Goal: Information Seeking & Learning: Learn about a topic

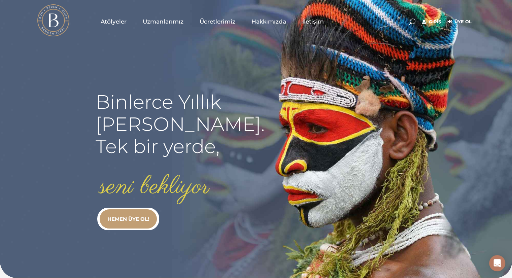
click at [347, 20] on link "Giriş" at bounding box center [431, 22] width 19 height 8
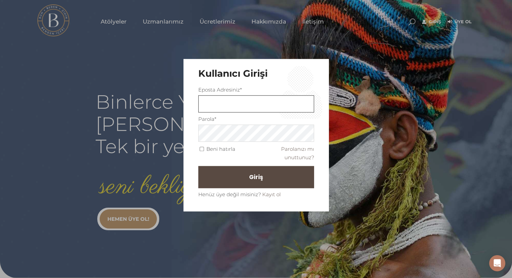
click at [268, 106] on input "text" at bounding box center [256, 103] width 116 height 17
type input "[EMAIL_ADDRESS][PERSON_NAME][DOMAIN_NAME]"
click at [198, 166] on button "Giriş" at bounding box center [256, 177] width 116 height 22
click at [238, 176] on button "Giriş" at bounding box center [256, 177] width 116 height 22
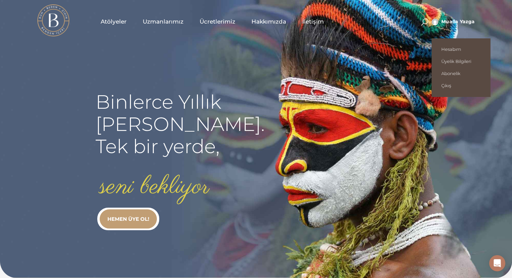
click at [444, 20] on span "Mualla Yazga" at bounding box center [458, 22] width 34 height 6
click at [450, 49] on span "Hesabım" at bounding box center [460, 48] width 39 height 5
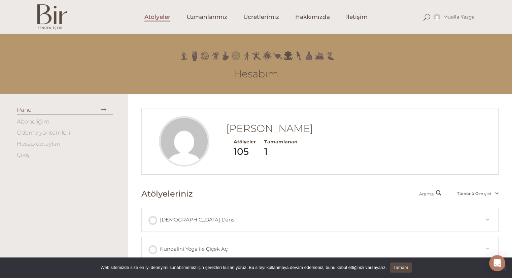
click at [161, 19] on span "Atölyeler" at bounding box center [157, 17] width 26 height 8
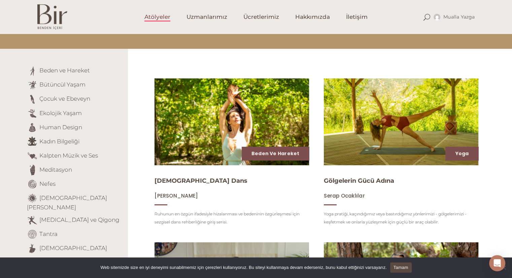
scroll to position [43, 0]
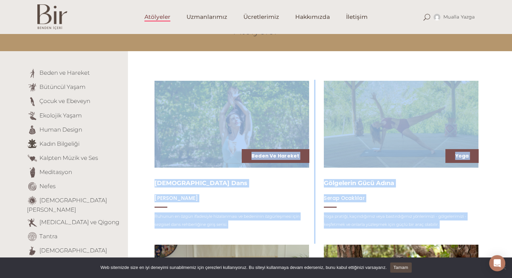
drag, startPoint x: 500, startPoint y: 61, endPoint x: 504, endPoint y: 85, distance: 24.6
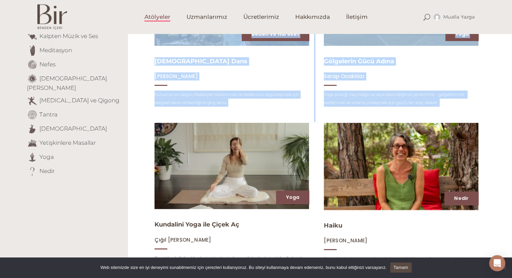
scroll to position [167, 0]
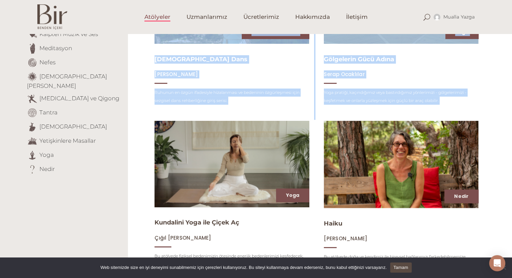
click at [234, 187] on img at bounding box center [231, 164] width 159 height 89
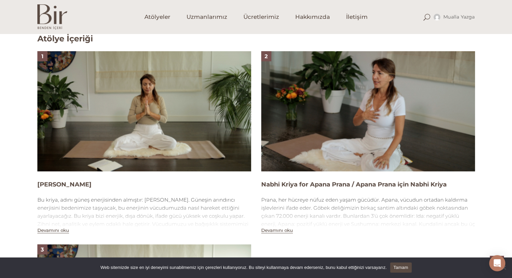
scroll to position [428, 0]
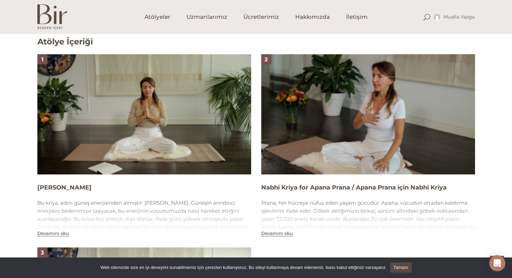
click at [173, 143] on img at bounding box center [144, 114] width 214 height 120
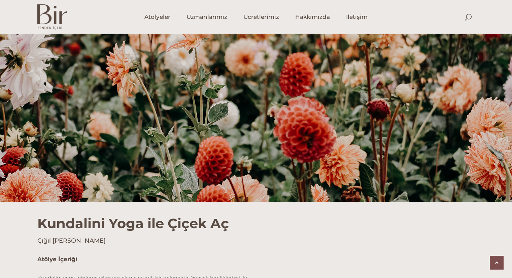
scroll to position [428, 0]
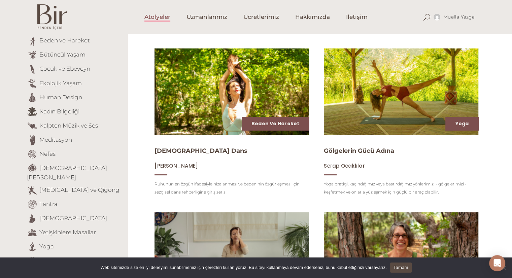
scroll to position [79, 0]
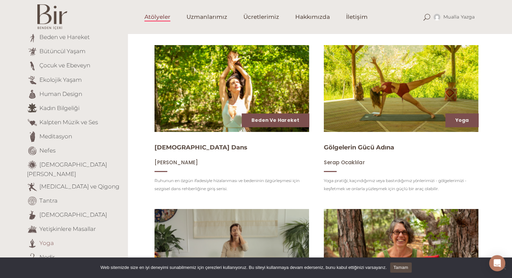
click at [42, 239] on link "Yoga" at bounding box center [46, 242] width 14 height 7
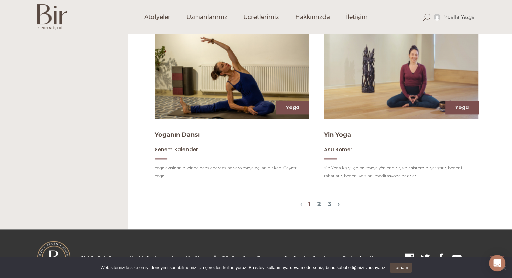
scroll to position [765, 0]
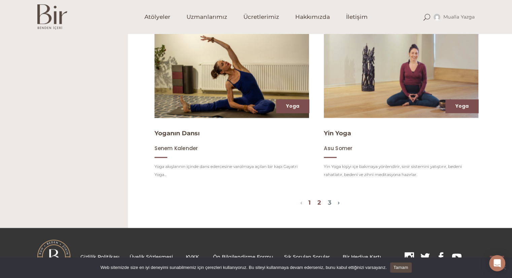
click at [321, 206] on link "2" at bounding box center [320, 202] width 4 height 7
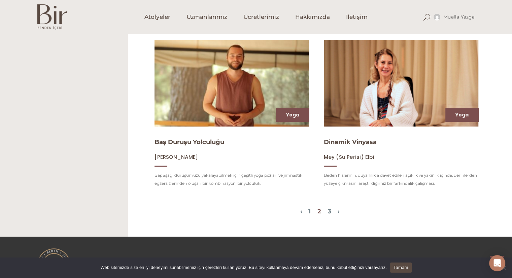
scroll to position [758, 0]
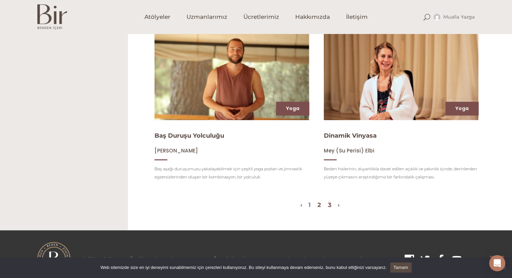
click at [332, 209] on link "3" at bounding box center [330, 204] width 4 height 7
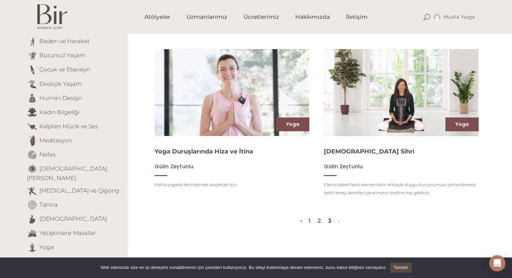
scroll to position [74, 0]
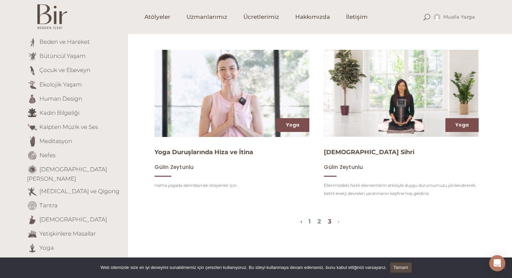
click at [209, 121] on img at bounding box center [231, 93] width 159 height 90
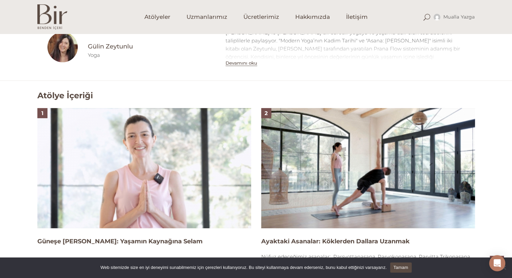
scroll to position [369, 0]
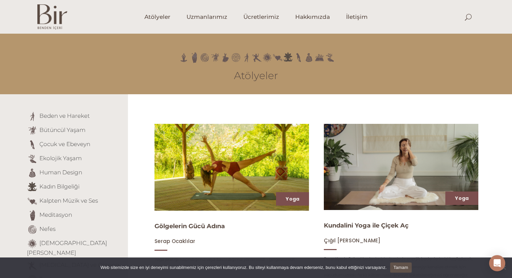
scroll to position [74, 0]
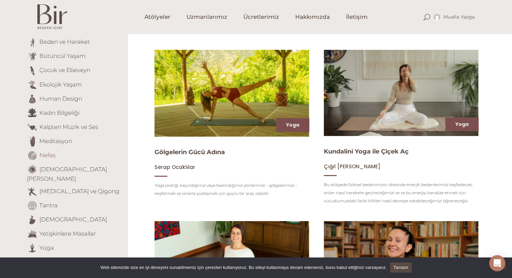
click at [40, 156] on link "Nefes" at bounding box center [47, 155] width 16 height 7
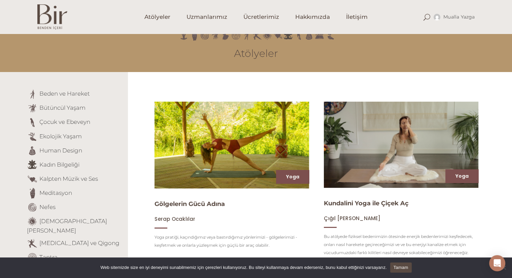
scroll to position [26, 0]
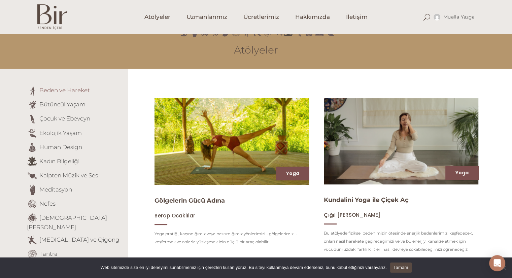
click at [54, 90] on link "Beden ve Hareket" at bounding box center [64, 90] width 51 height 7
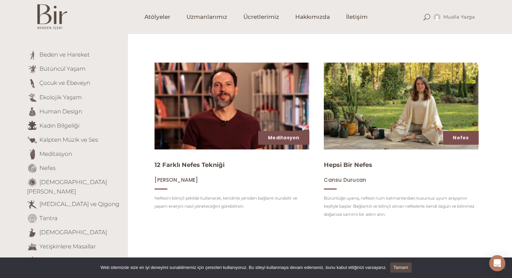
scroll to position [60, 0]
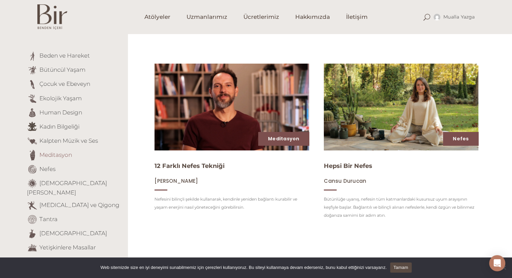
click at [47, 155] on link "Meditasyon" at bounding box center [55, 154] width 33 height 7
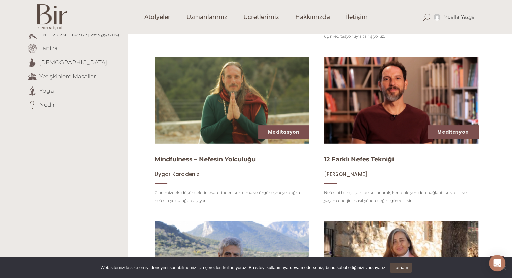
scroll to position [230, 0]
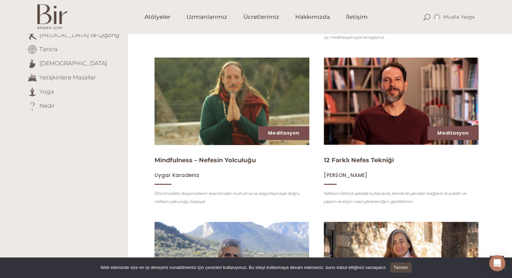
click at [213, 111] on img at bounding box center [231, 102] width 159 height 90
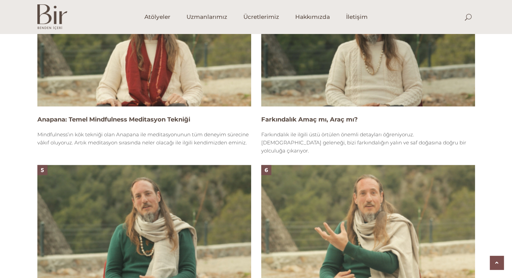
scroll to position [713, 0]
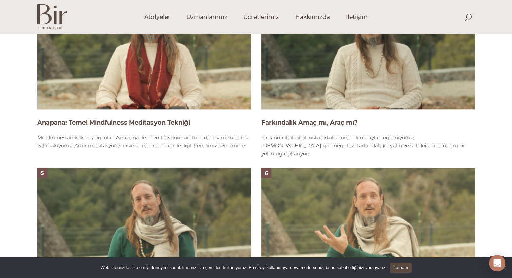
drag, startPoint x: 509, startPoint y: 156, endPoint x: 511, endPoint y: 141, distance: 14.2
click at [511, 141] on div "Atölye İçeriği 1 Nerden Çıktı Bu Mindfulness? Mindfulness Meditasyonuna Batı’nı…" at bounding box center [256, 277] width 512 height 1004
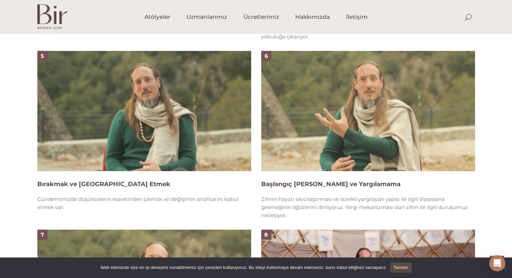
scroll to position [826, 0]
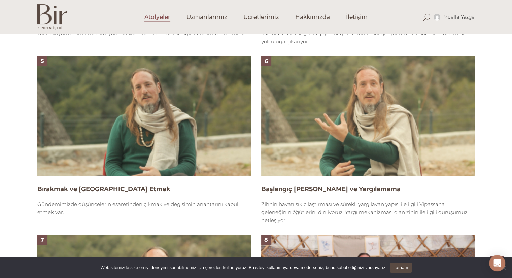
click at [164, 21] on span "Atölyeler" at bounding box center [157, 17] width 26 height 8
click at [197, 23] on link "Uzmanlarımız" at bounding box center [206, 17] width 57 height 34
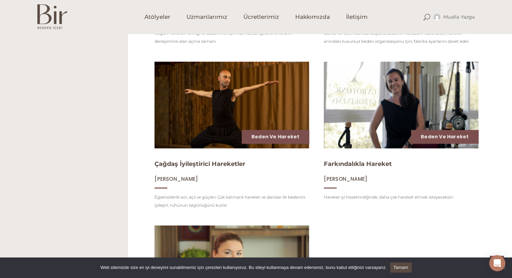
scroll to position [394, 0]
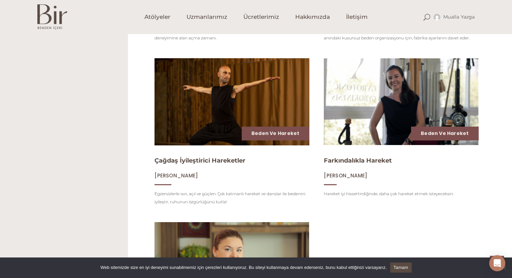
click at [242, 112] on img at bounding box center [231, 102] width 159 height 90
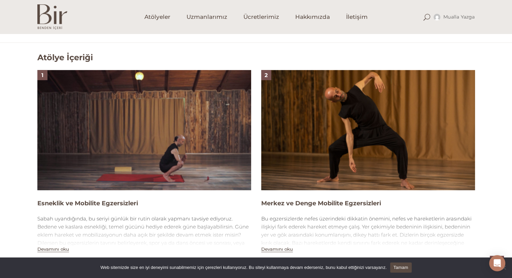
scroll to position [416, 0]
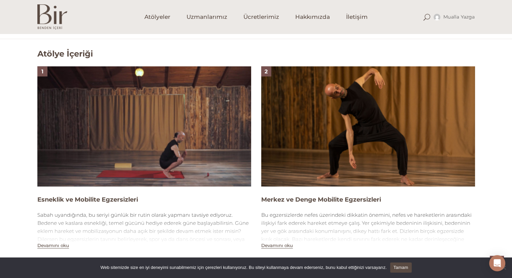
drag, startPoint x: 517, startPoint y: 65, endPoint x: 513, endPoint y: 159, distance: 94.0
click at [512, 159] on html "Mualla Yazga Hesabım Üyelik [GEOGRAPHIC_DATA] Abonelik [GEOGRAPHIC_DATA] Atölye…" at bounding box center [256, 173] width 512 height 1179
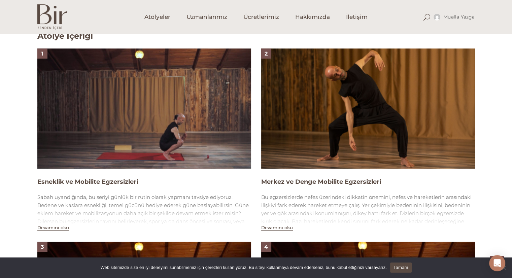
scroll to position [436, 0]
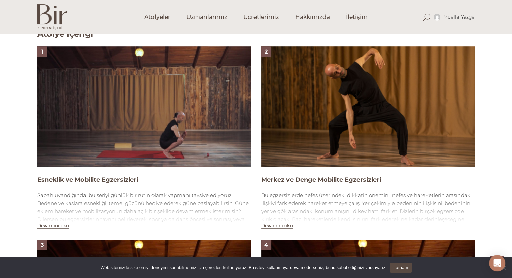
click at [174, 123] on img at bounding box center [144, 106] width 214 height 120
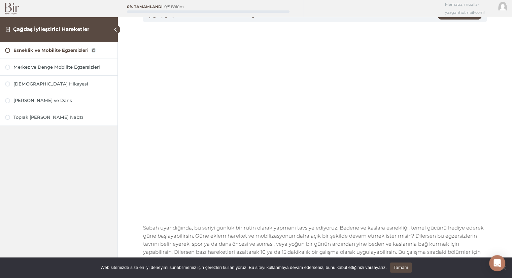
scroll to position [71, 0]
